Goal: Task Accomplishment & Management: Manage account settings

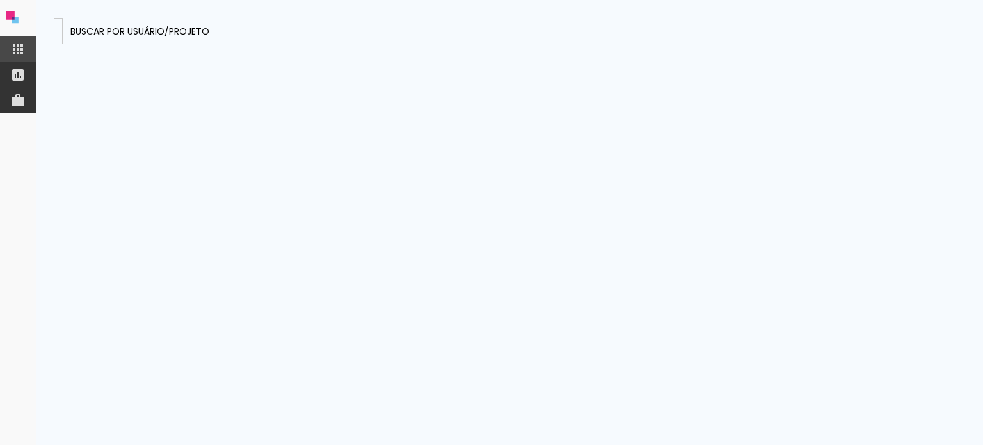
type input "[PERSON_NAME]"
click at [58, 35] on input at bounding box center [58, 30] width 0 height 13
paste input "[PERSON_NAME][EMAIL_ADDRESS][DOMAIN_NAME]"
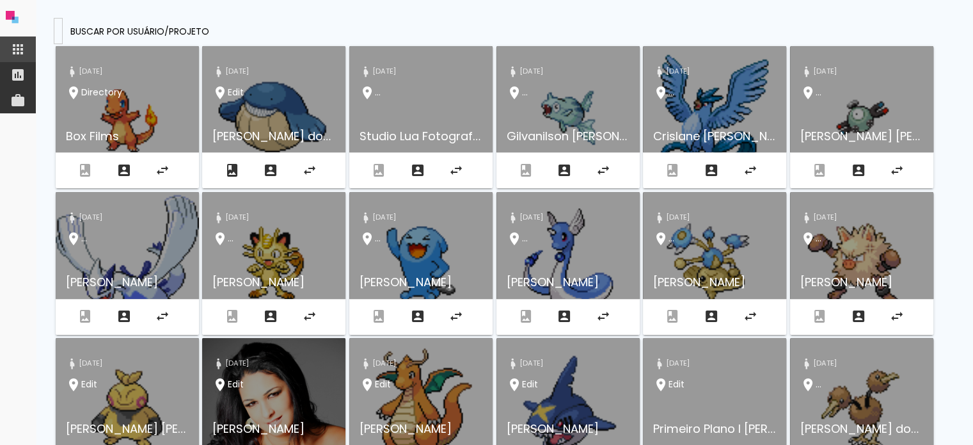
type input "[PERSON_NAME][EMAIL_ADDRESS][DOMAIN_NAME]"
type paper-input "[PERSON_NAME][EMAIL_ADDRESS][DOMAIN_NAME]"
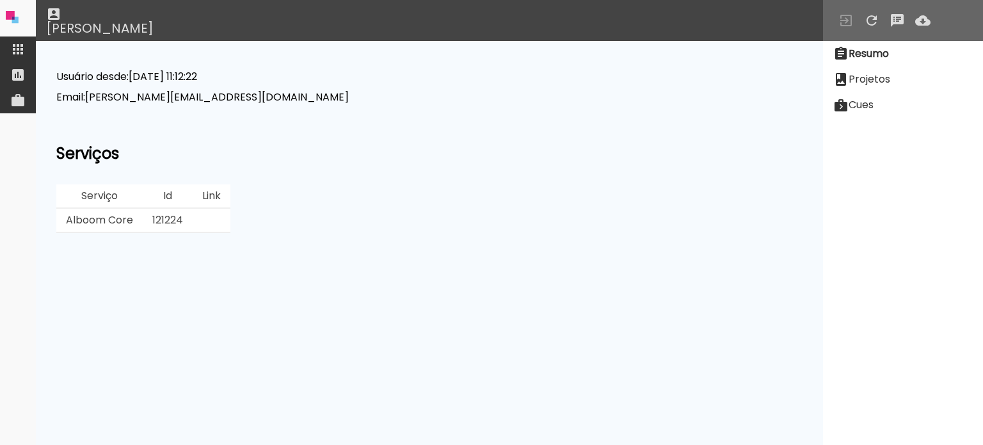
click at [0, 0] on slot "Projetos" at bounding box center [0, 0] width 0 height 0
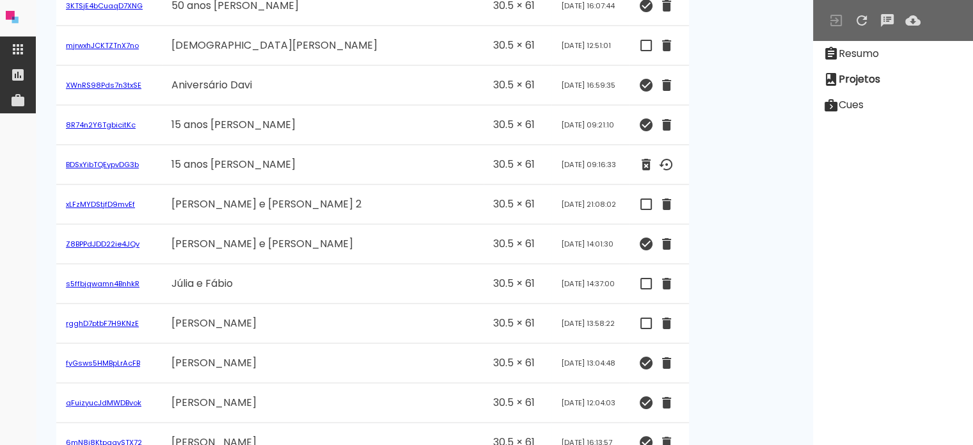
scroll to position [1275, 0]
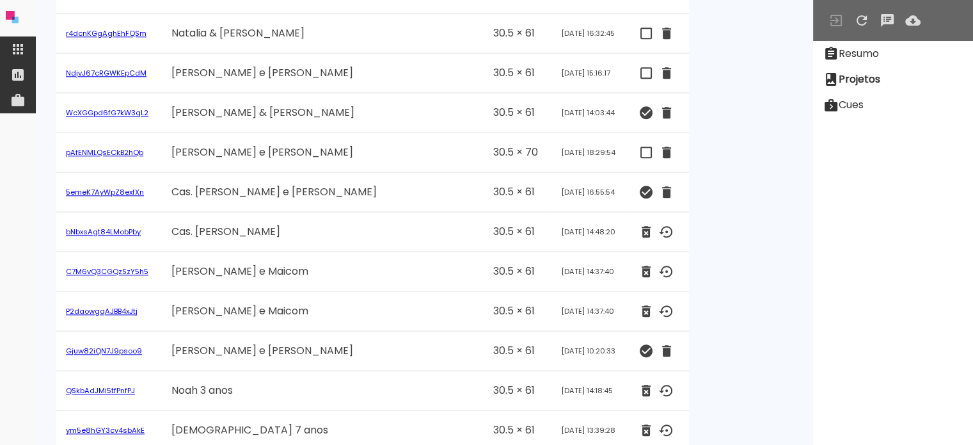
drag, startPoint x: 427, startPoint y: 222, endPoint x: 468, endPoint y: 225, distance: 41.7
click at [552, 225] on td "[DATE] 14:48:20" at bounding box center [590, 232] width 77 height 40
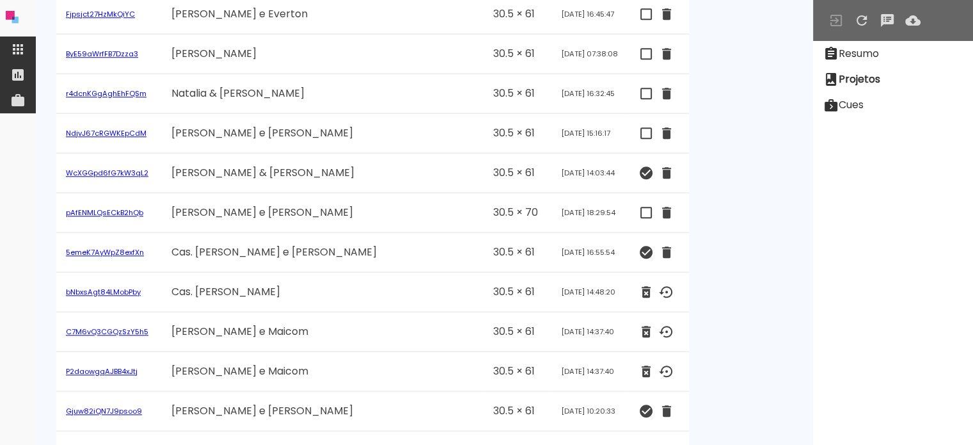
scroll to position [1216, 0]
drag, startPoint x: 554, startPoint y: 282, endPoint x: 602, endPoint y: 60, distance: 227.2
drag, startPoint x: 289, startPoint y: 247, endPoint x: 257, endPoint y: 271, distance: 39.7
click at [219, 254] on td "Cas. [PERSON_NAME] e [PERSON_NAME]" at bounding box center [323, 252] width 322 height 40
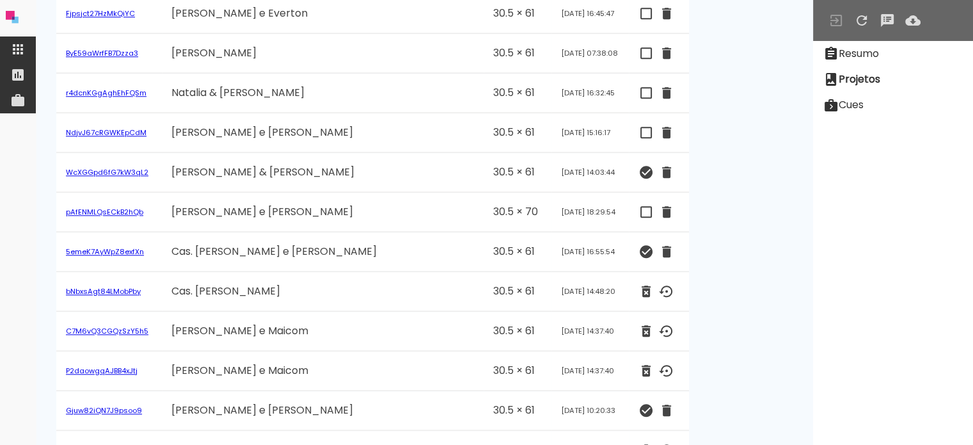
drag, startPoint x: 278, startPoint y: 283, endPoint x: 177, endPoint y: 283, distance: 101.1
click at [177, 283] on td "Cas. [PERSON_NAME]" at bounding box center [323, 292] width 322 height 40
drag, startPoint x: 161, startPoint y: 283, endPoint x: 285, endPoint y: 285, distance: 124.1
click at [285, 285] on td "Cas. [PERSON_NAME]" at bounding box center [323, 292] width 322 height 40
